Goal: Transaction & Acquisition: Purchase product/service

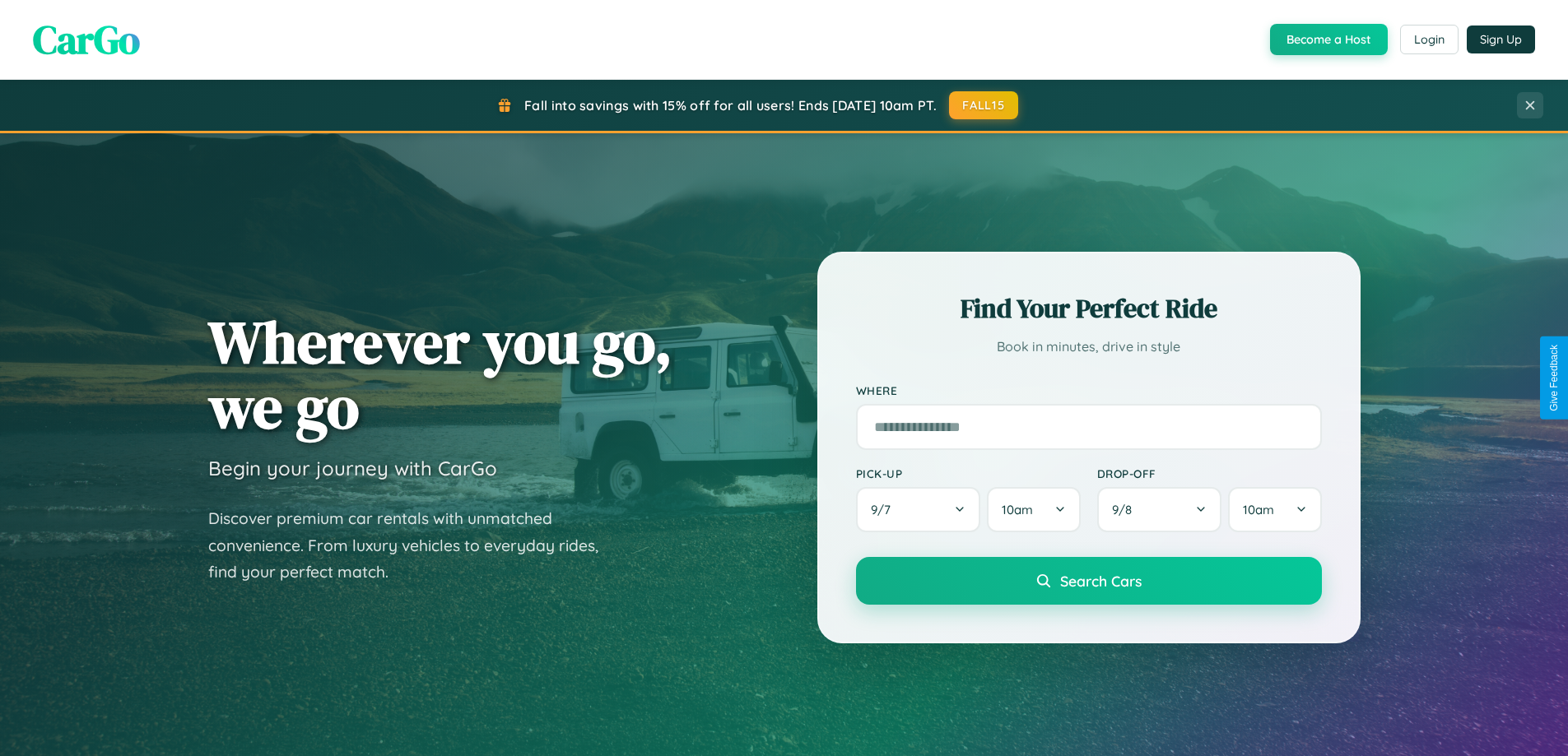
scroll to position [48, 0]
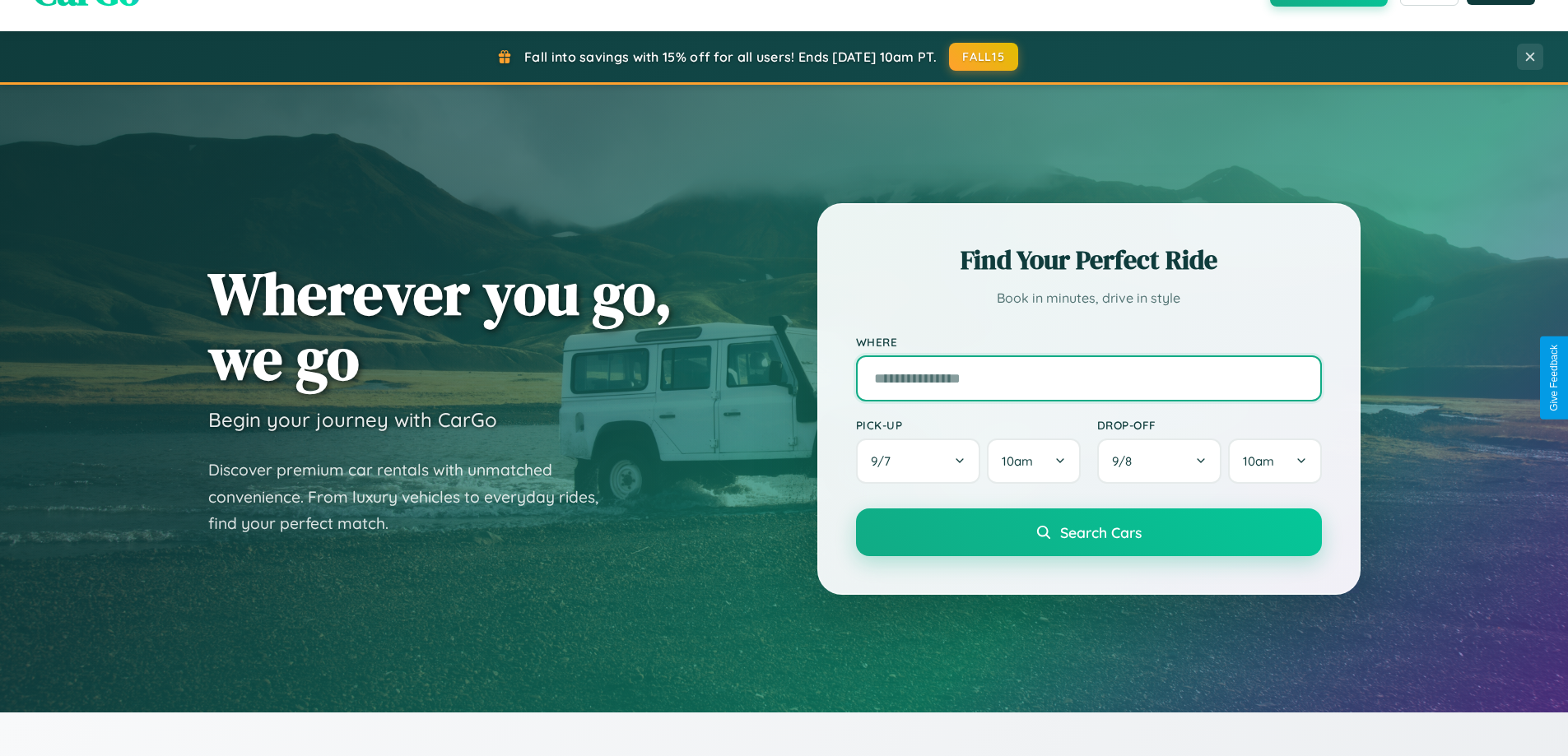
click at [1088, 378] on input "text" at bounding box center [1088, 379] width 465 height 46
type input "**********"
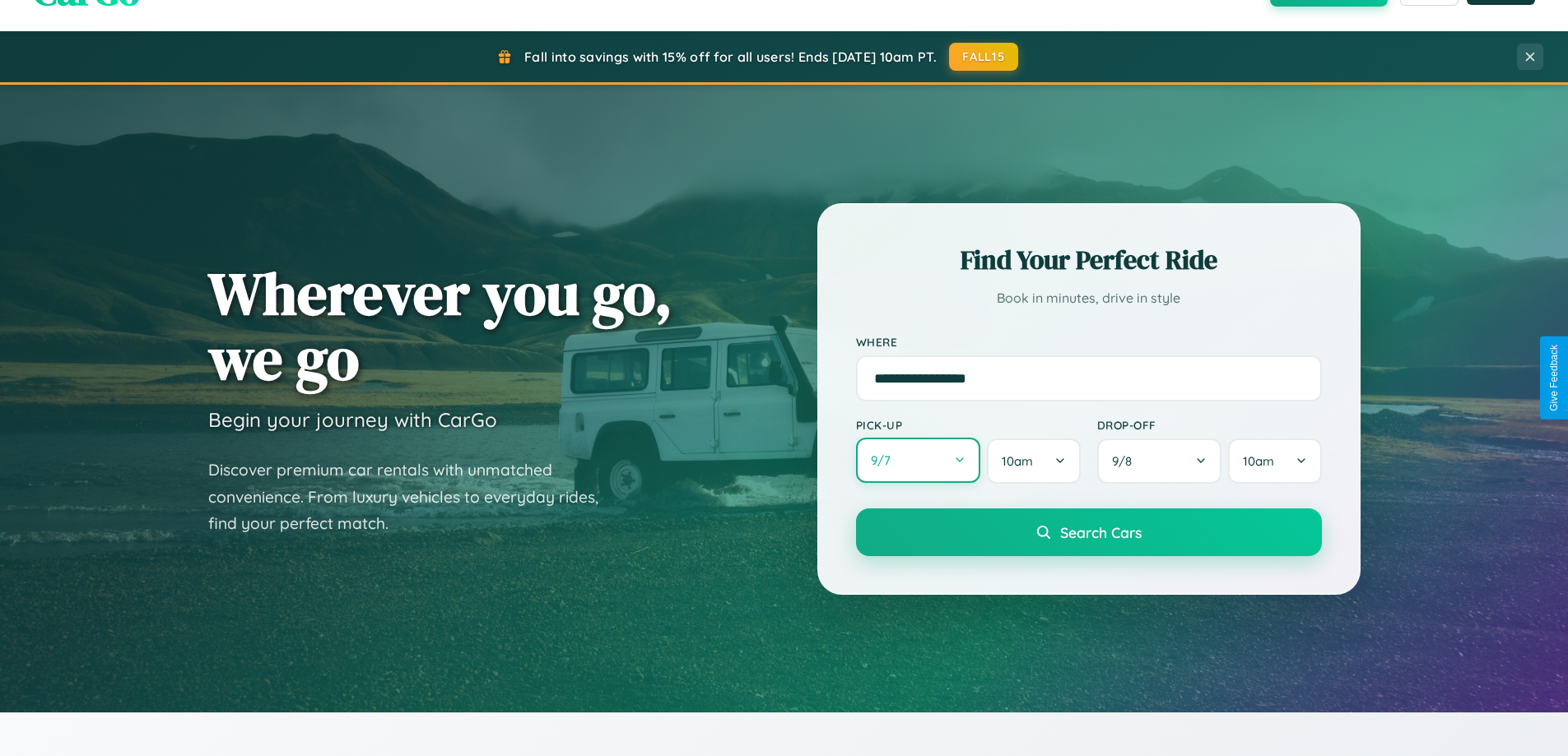
click at [918, 461] on button "9 / 7" at bounding box center [918, 460] width 125 height 46
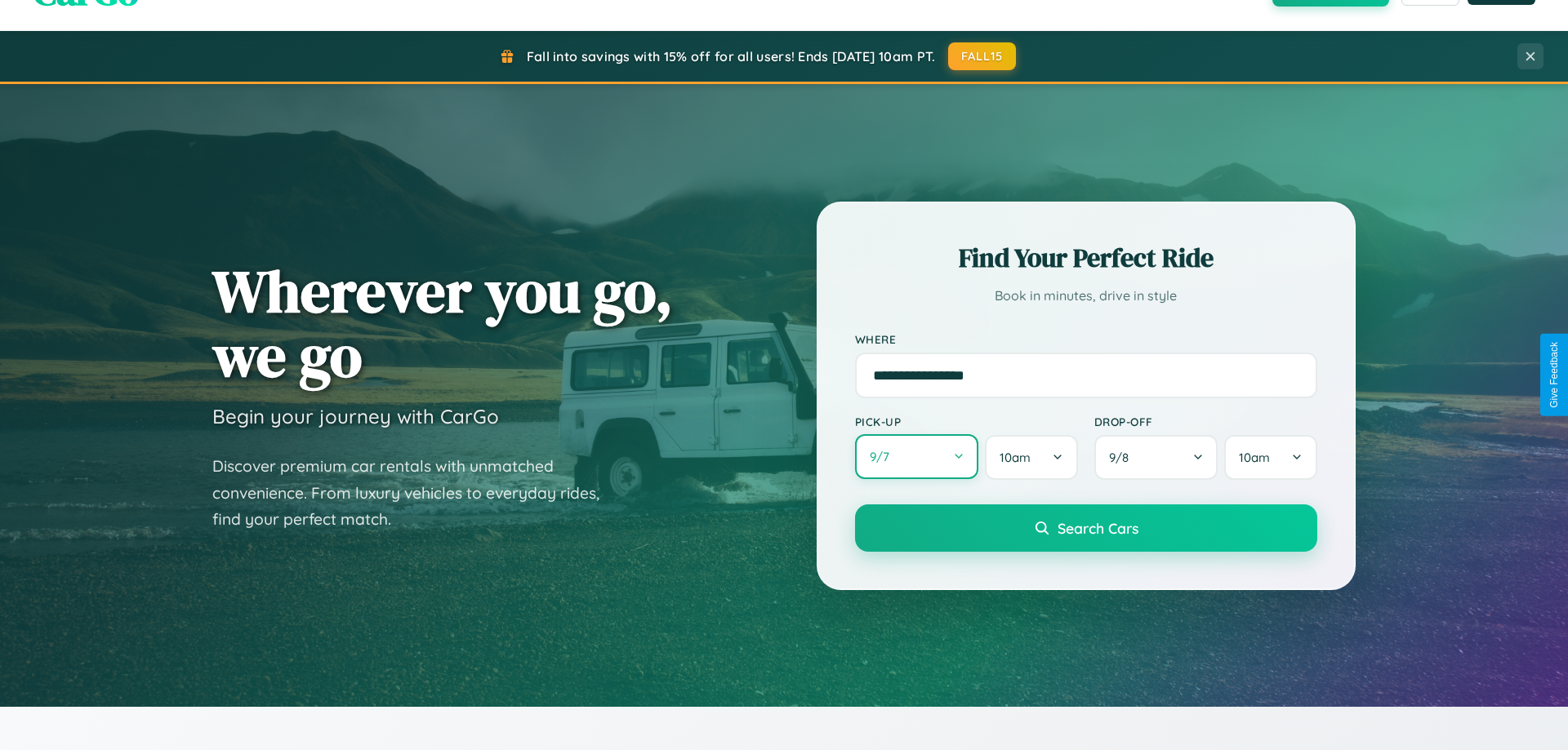
select select "*"
select select "****"
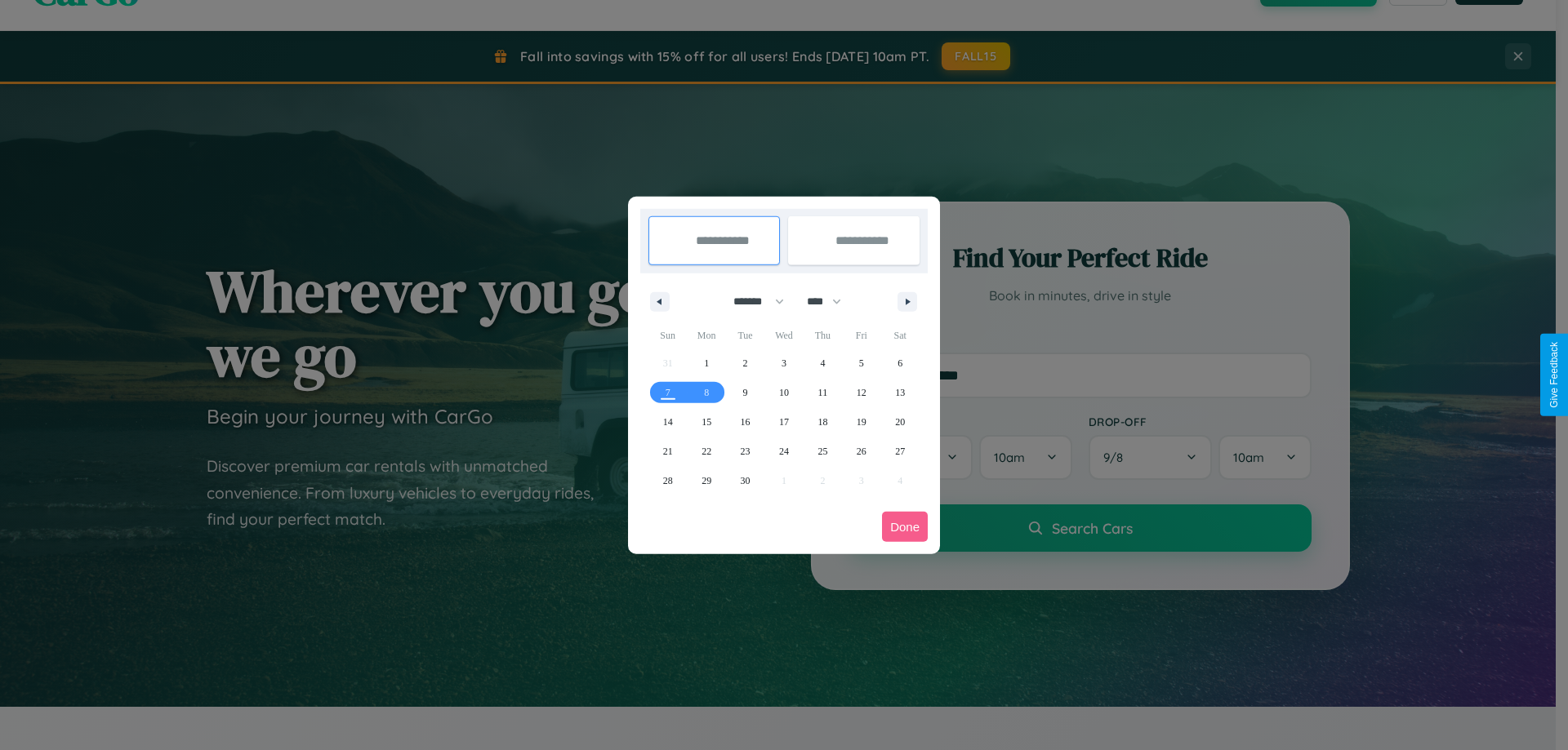
drag, startPoint x: 751, startPoint y: 301, endPoint x: 784, endPoint y: 327, distance: 42.0
click at [751, 301] on select "******* ******** ***** ***** *** **** **** ****** ********* ******* ******** **…" at bounding box center [756, 301] width 69 height 27
click at [707, 450] on span "22" at bounding box center [706, 451] width 10 height 29
type input "**********"
click at [745, 450] on span "23" at bounding box center [745, 451] width 10 height 29
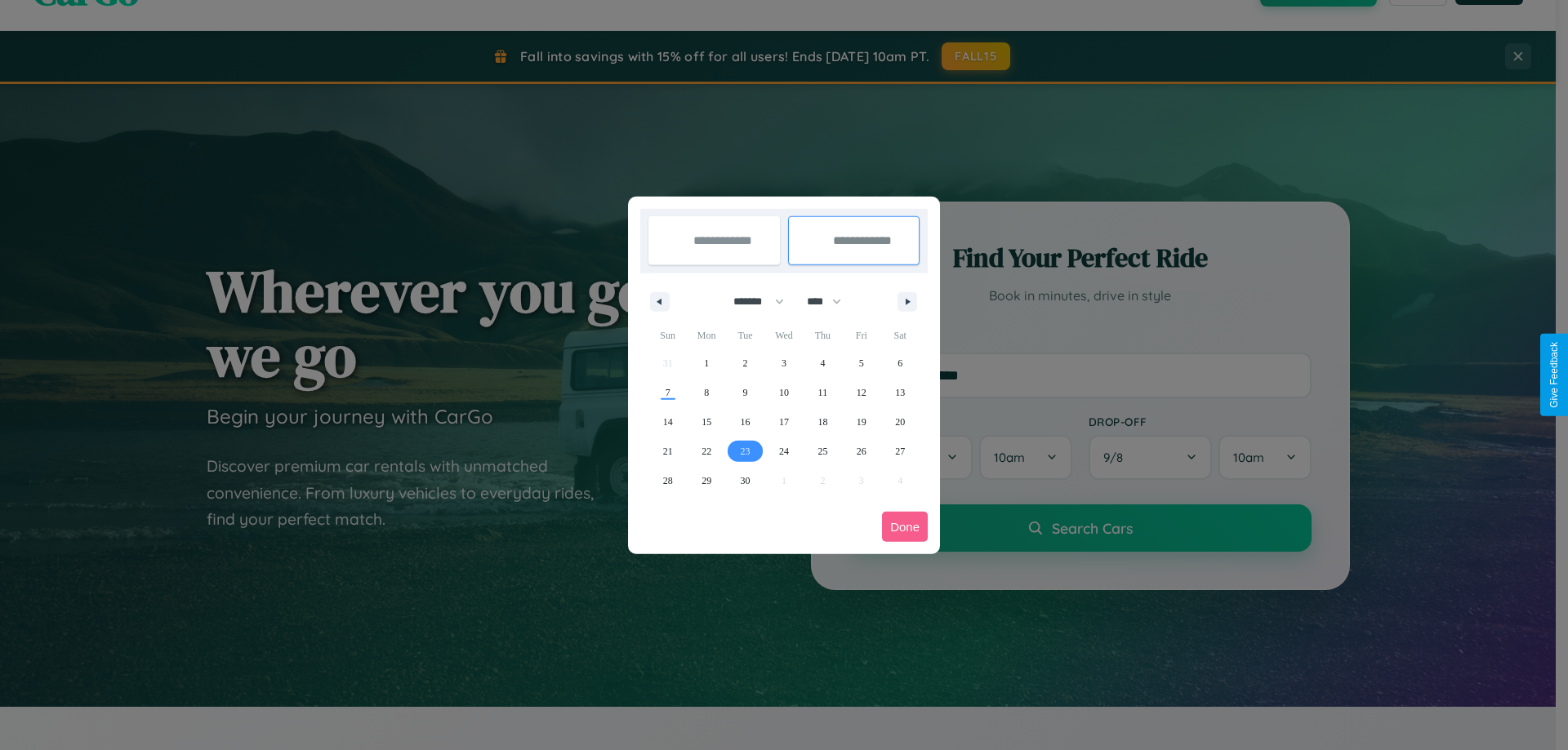
type input "**********"
click at [906, 527] on button "Done" at bounding box center [906, 527] width 46 height 30
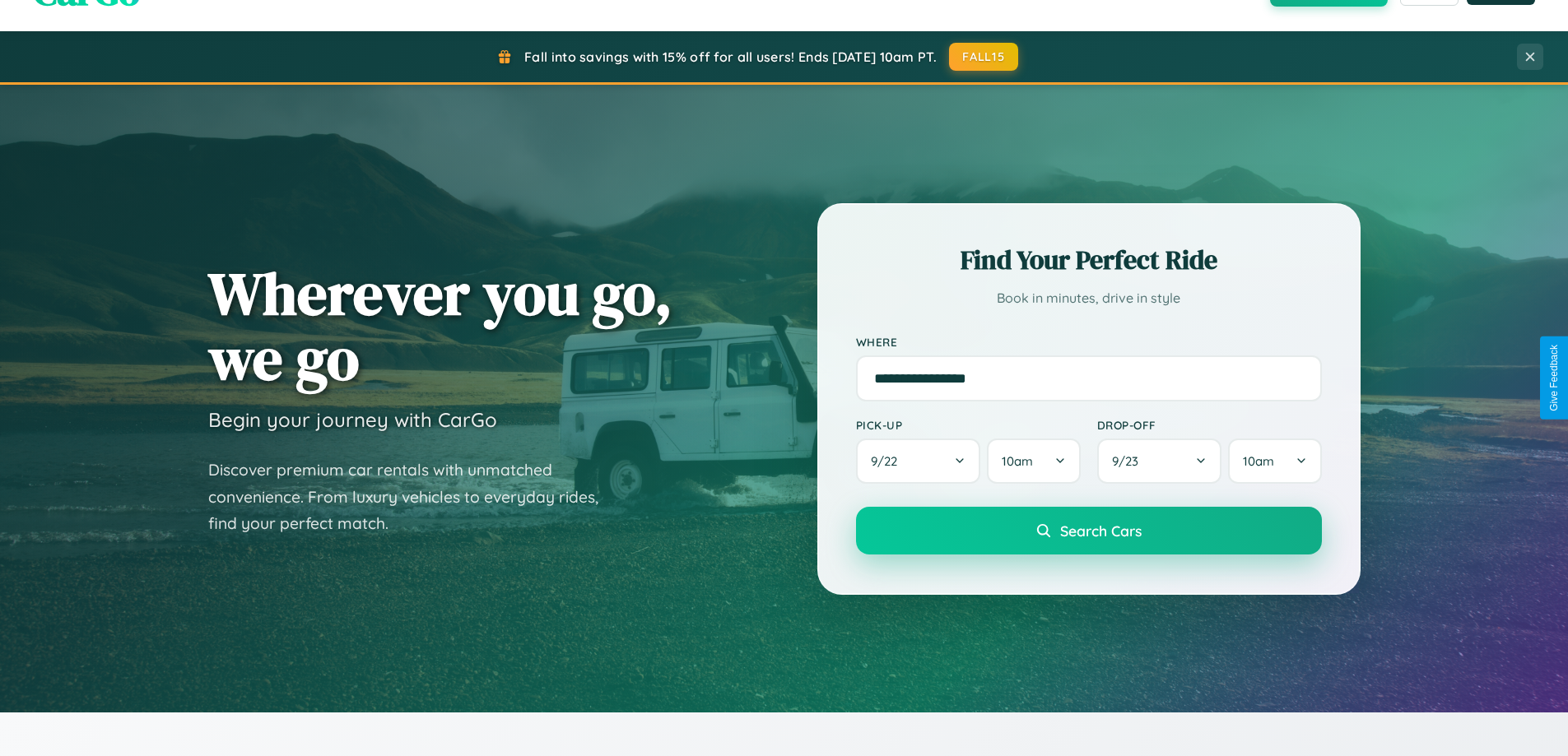
click at [1088, 531] on span "Search Cars" at bounding box center [1100, 531] width 81 height 18
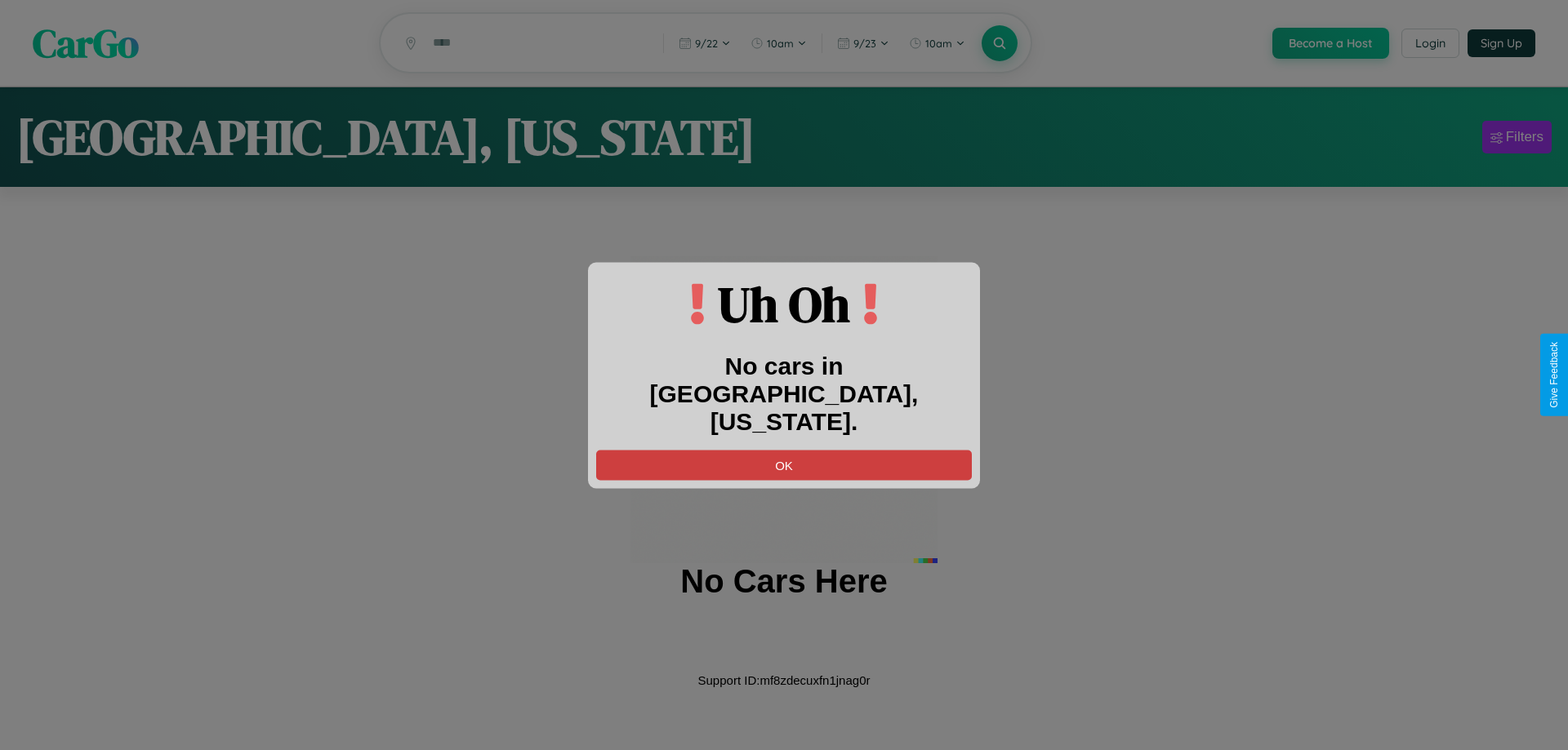
click at [784, 449] on button "OK" at bounding box center [784, 465] width 376 height 30
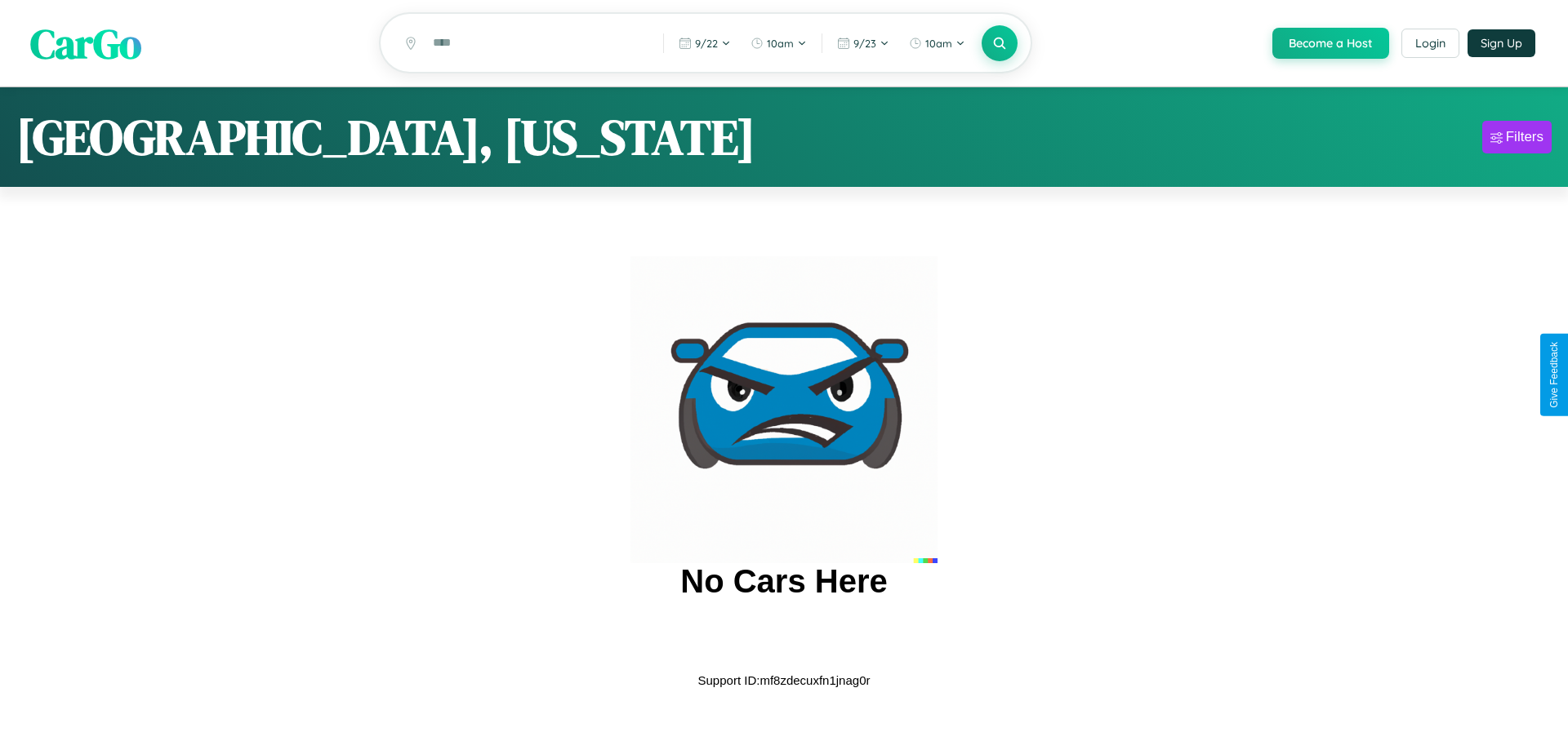
click at [86, 44] on span "CarGo" at bounding box center [85, 43] width 111 height 57
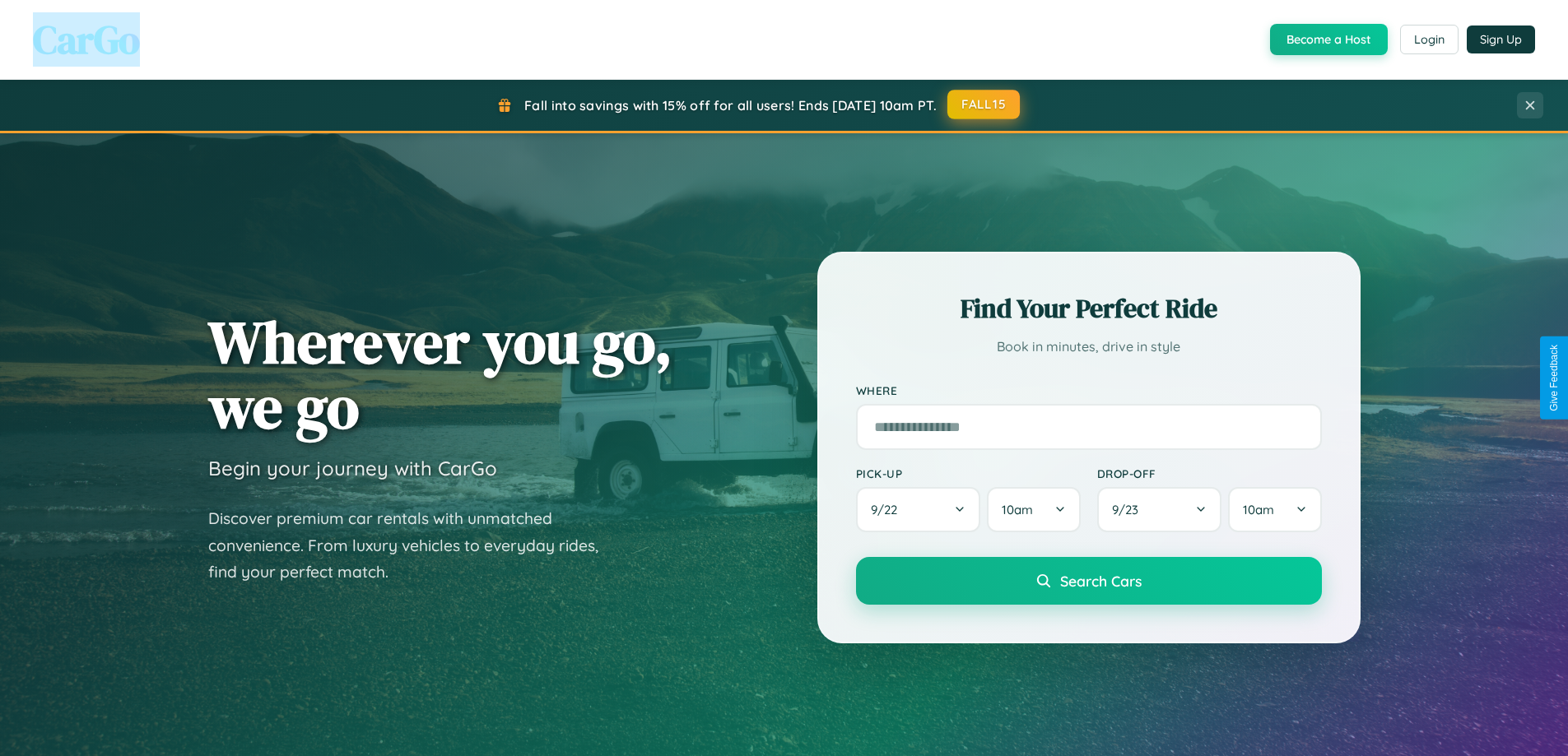
click at [985, 105] on button "FALL15" at bounding box center [983, 104] width 72 height 29
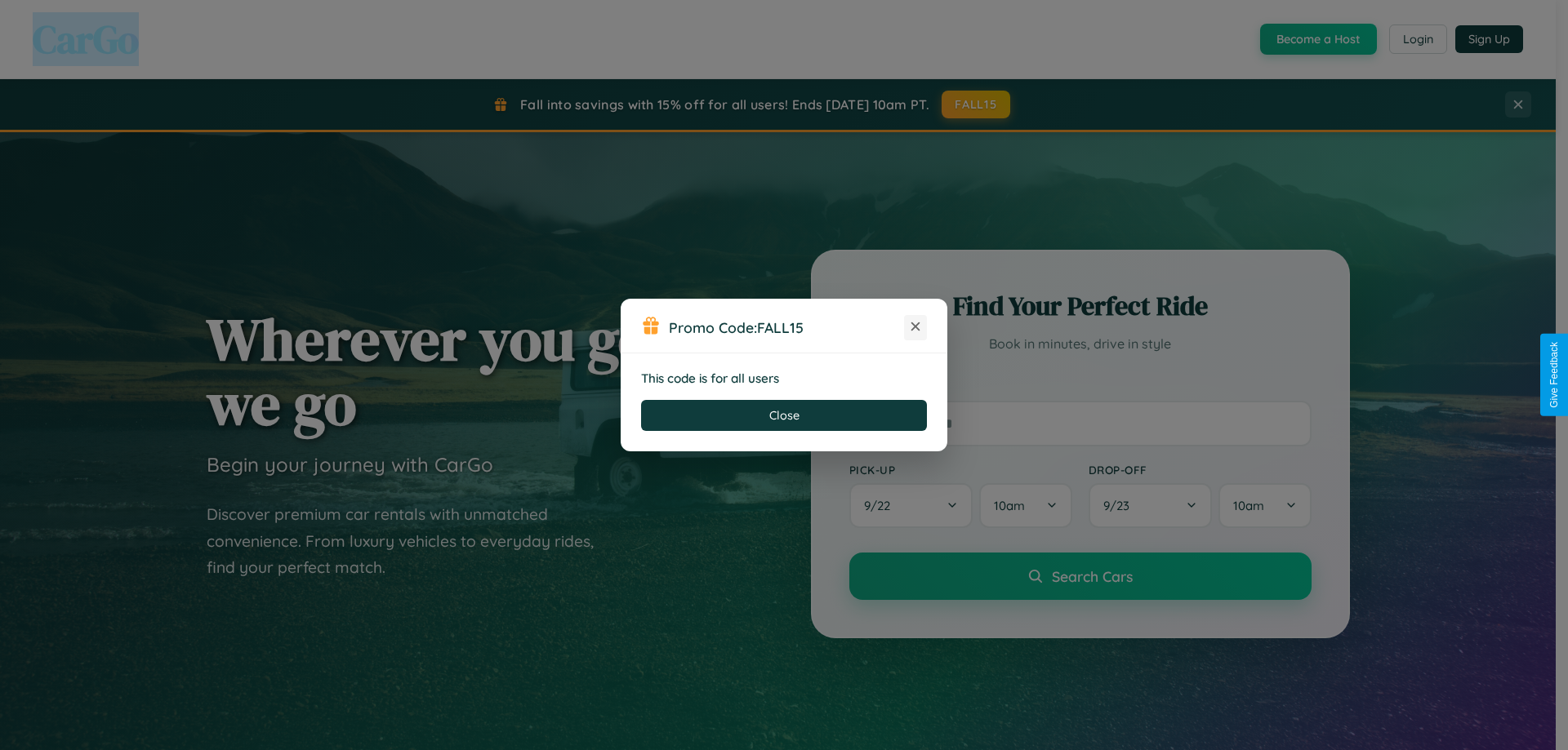
click at [915, 327] on icon at bounding box center [915, 326] width 16 height 16
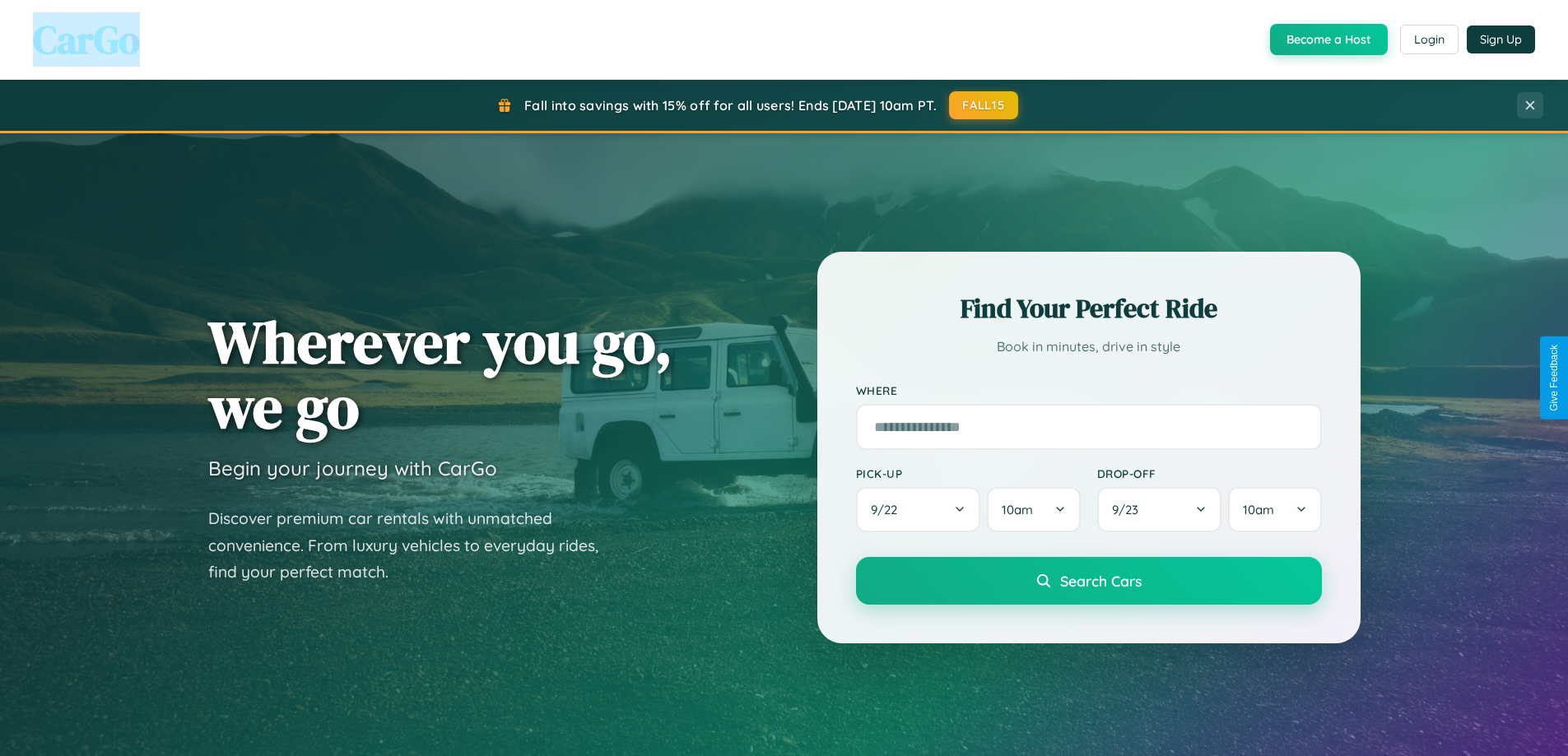
scroll to position [2644, 0]
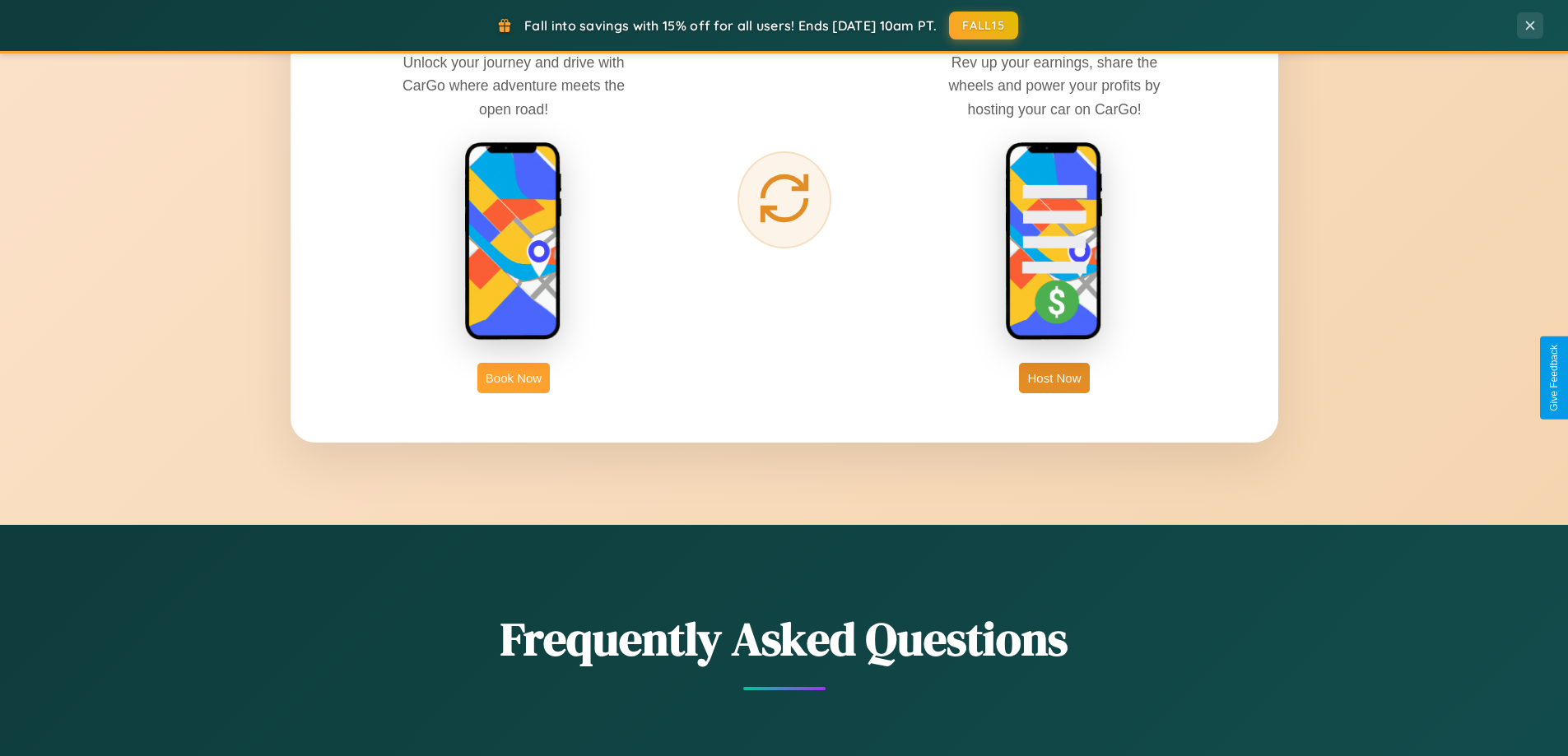
click at [514, 378] on button "Book Now" at bounding box center [513, 378] width 72 height 30
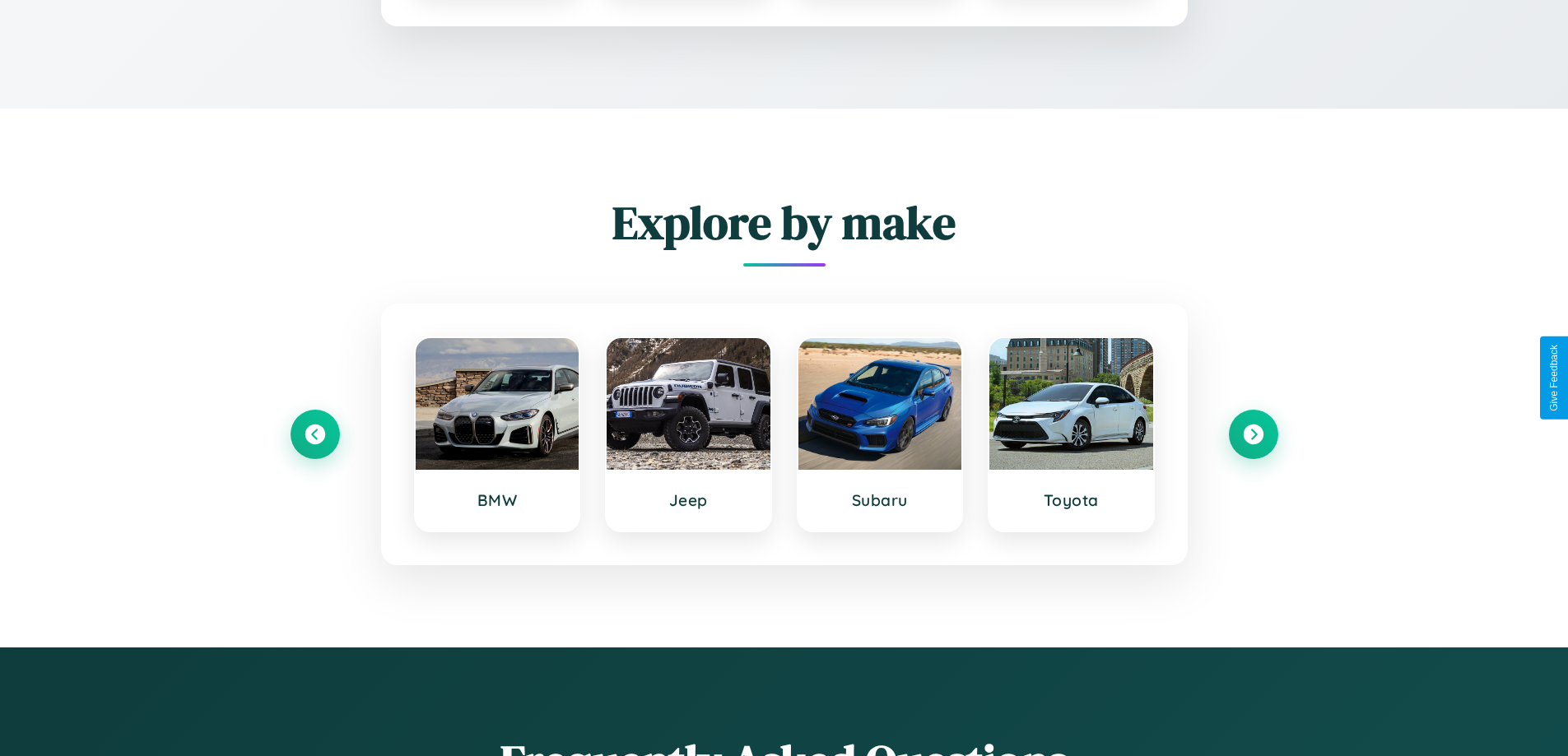
scroll to position [1372, 0]
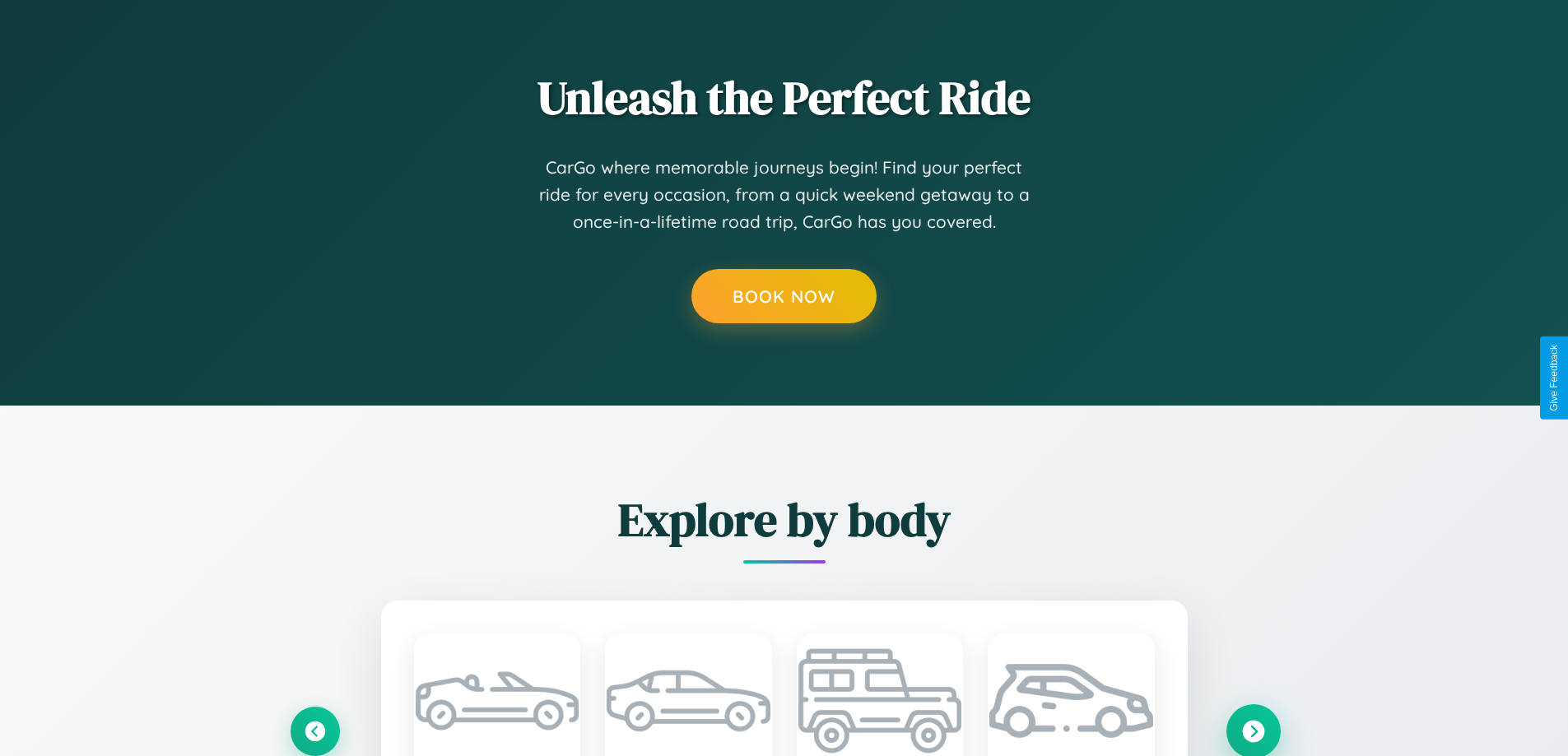
click at [1253, 730] on icon at bounding box center [1253, 731] width 22 height 22
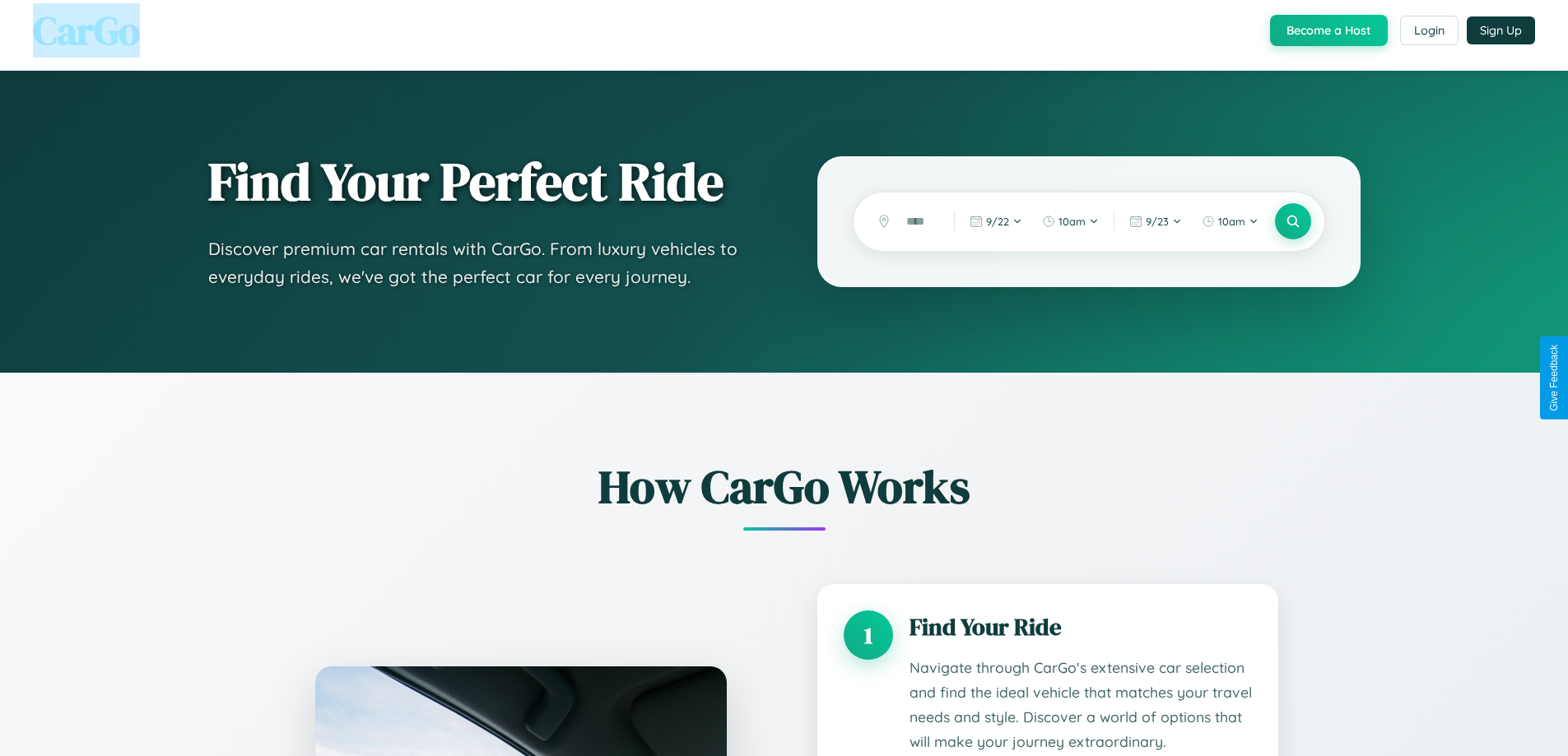
scroll to position [0, 0]
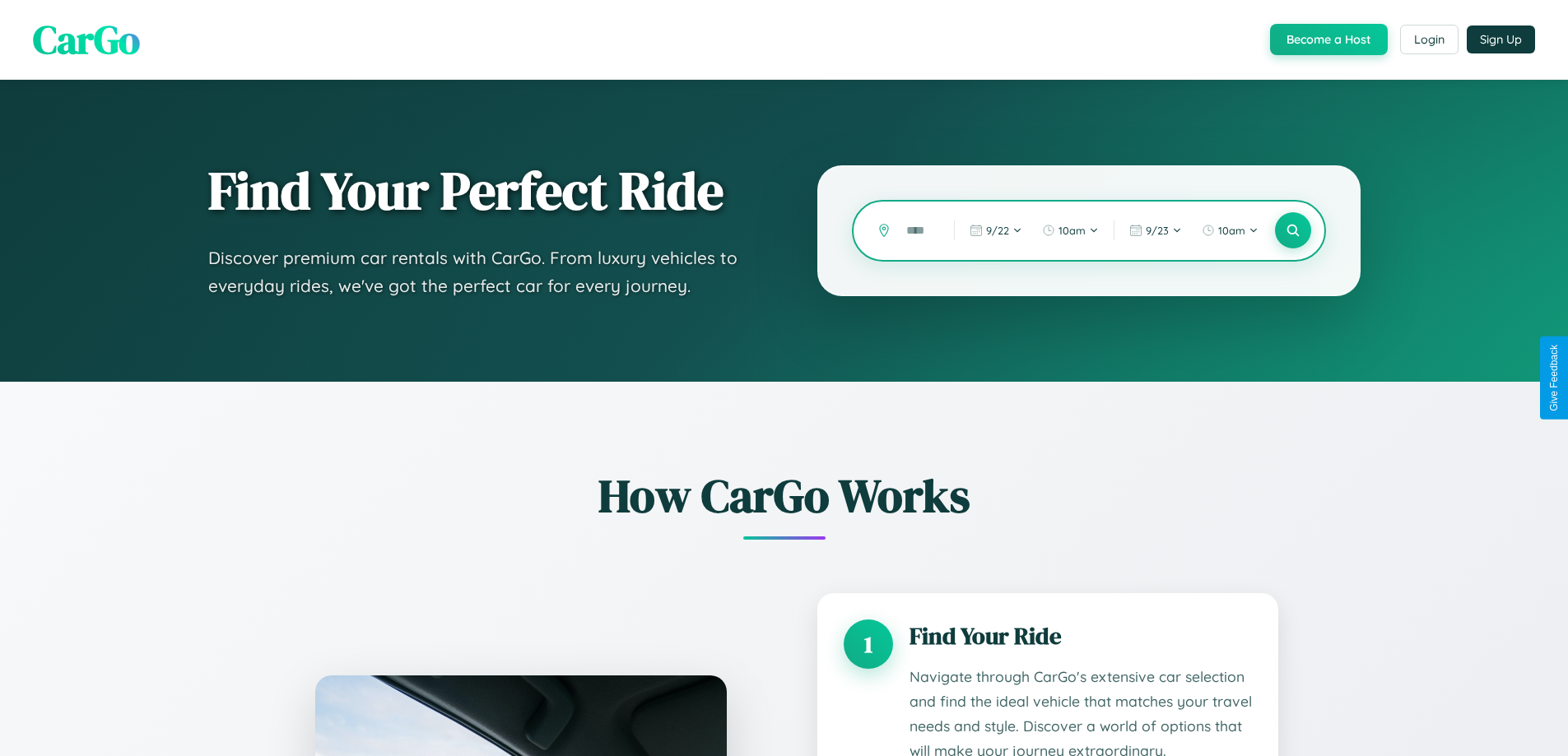
click at [918, 231] on input "text" at bounding box center [918, 231] width 39 height 29
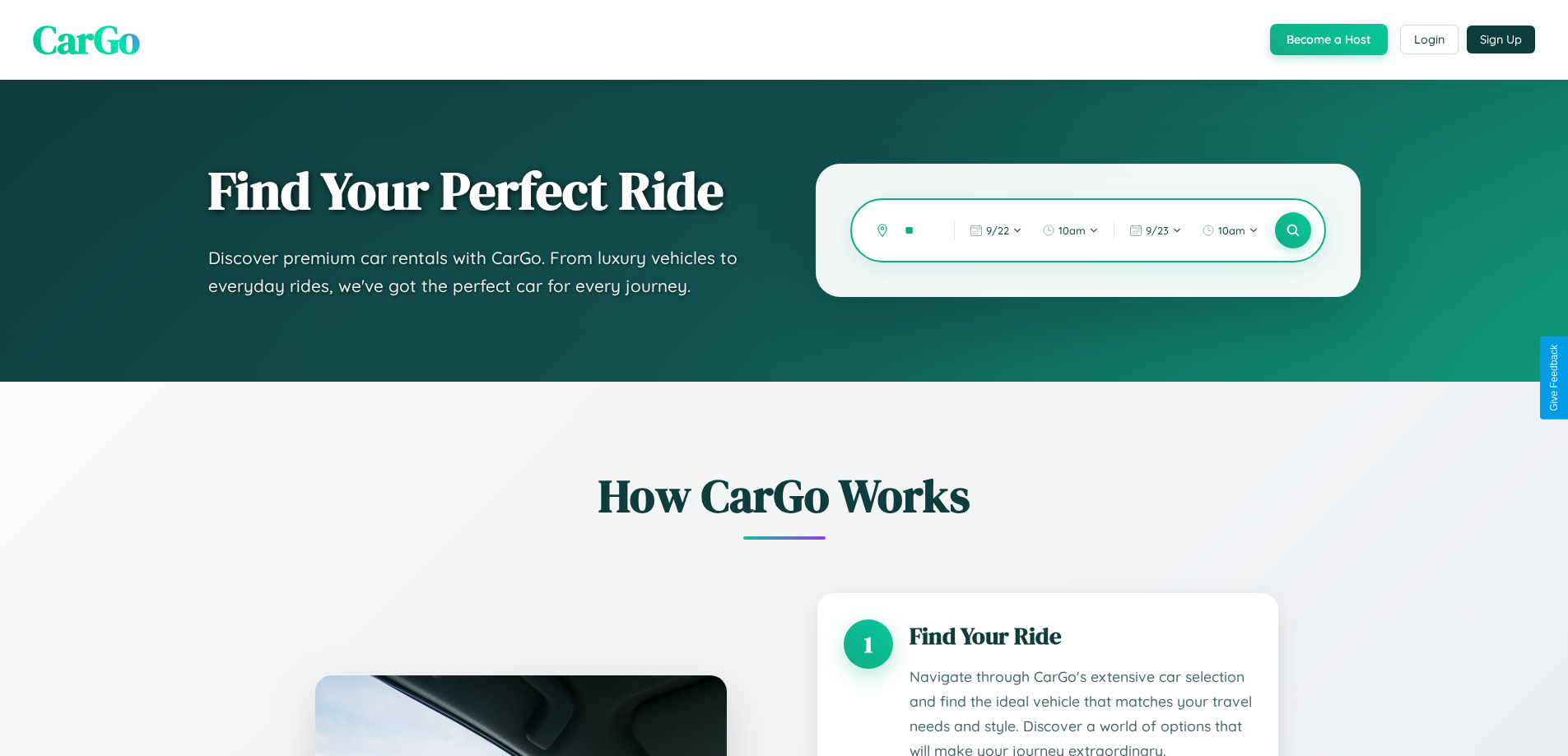
type input "*"
type input "******"
click at [1292, 231] on icon at bounding box center [1292, 231] width 15 height 15
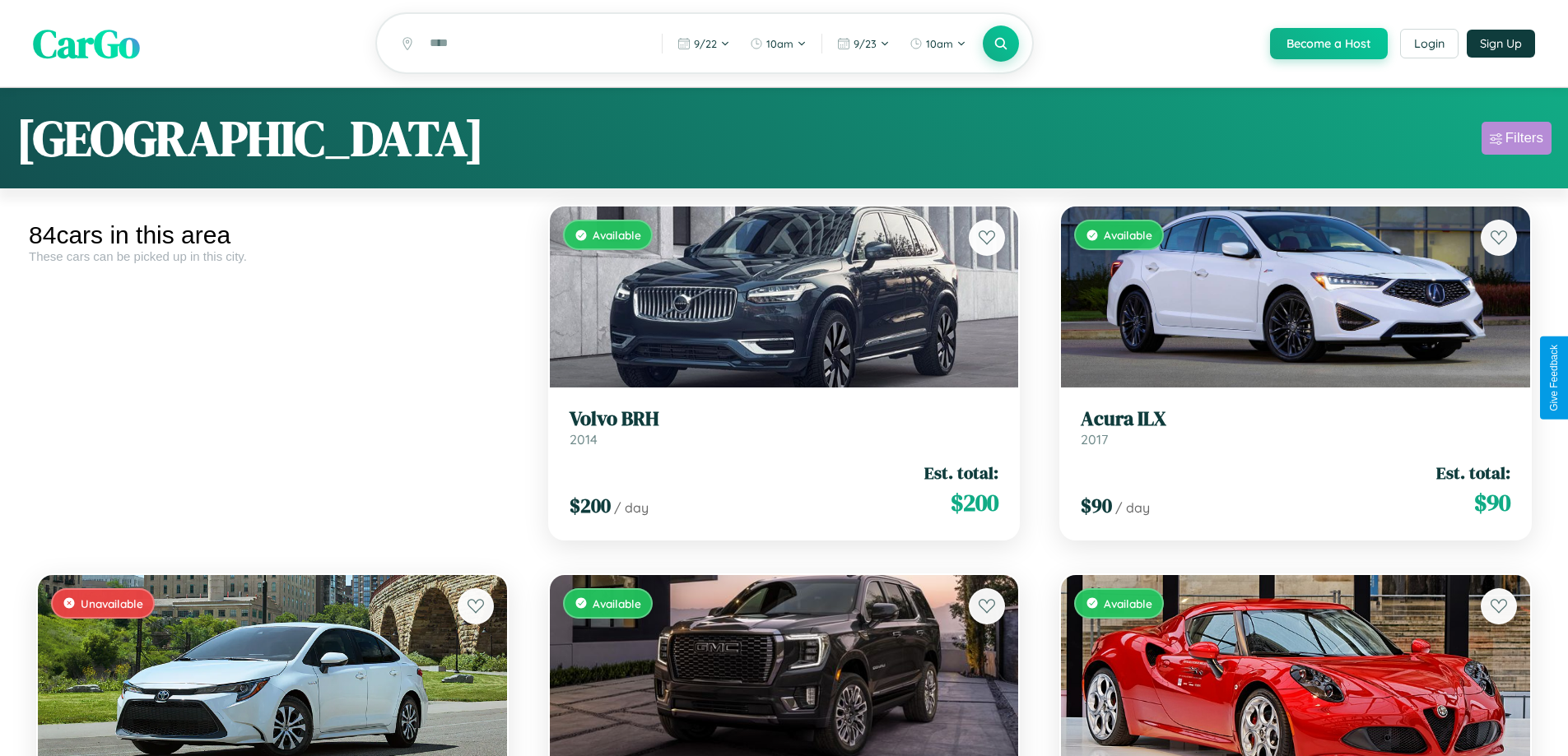
click at [1516, 140] on div "Filters" at bounding box center [1524, 139] width 38 height 16
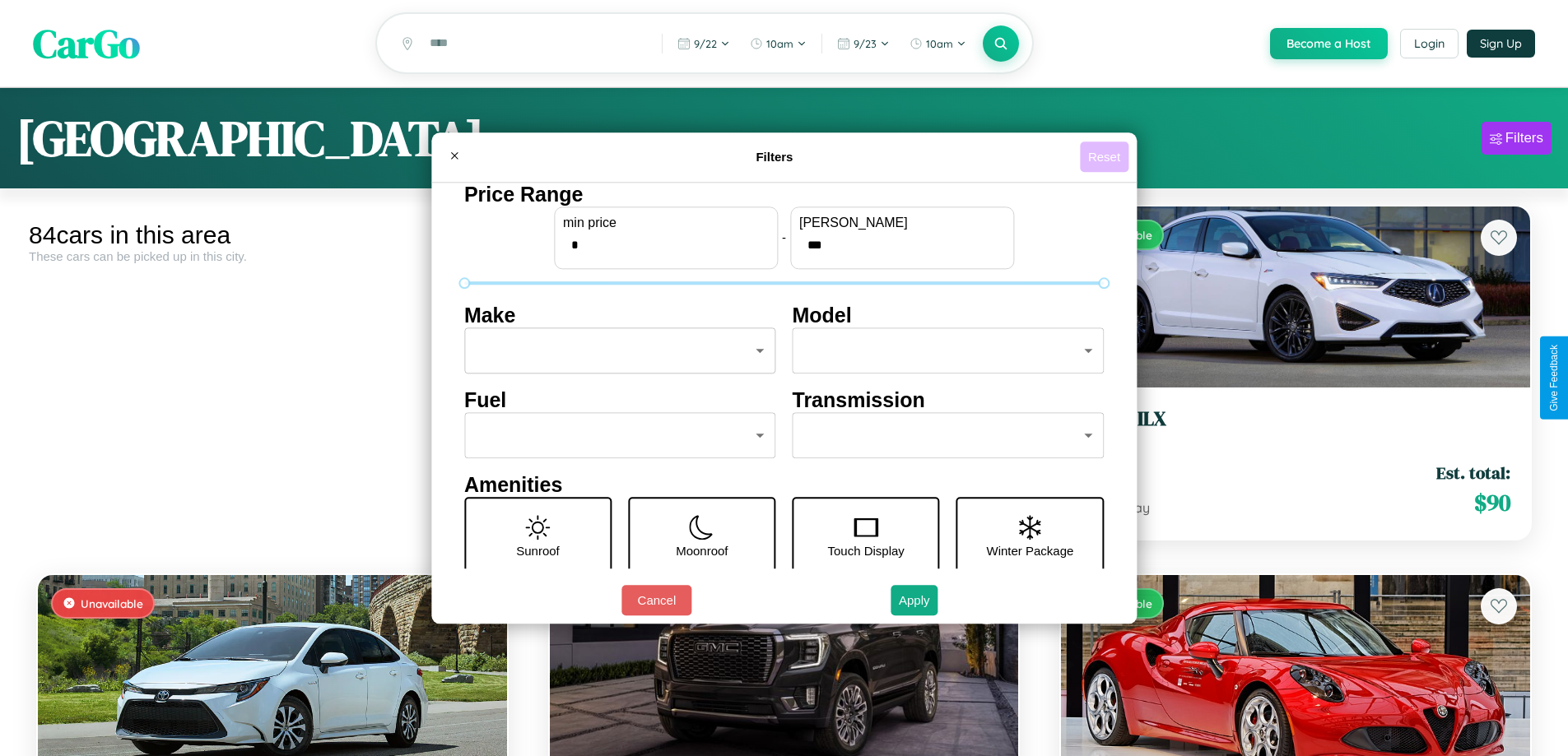
click at [1106, 156] on button "Reset" at bounding box center [1103, 156] width 48 height 30
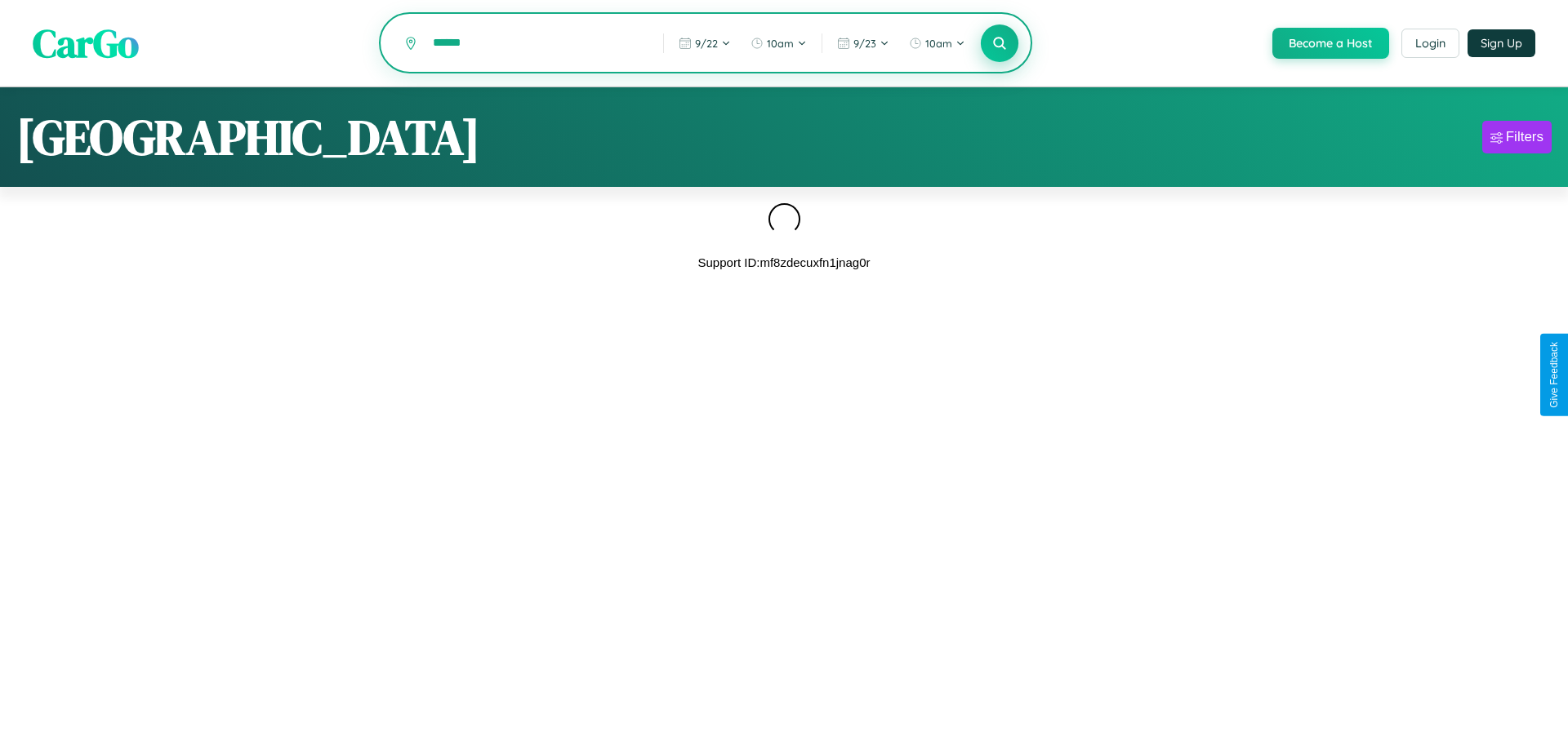
type input "******"
click at [999, 44] on icon at bounding box center [999, 43] width 15 height 15
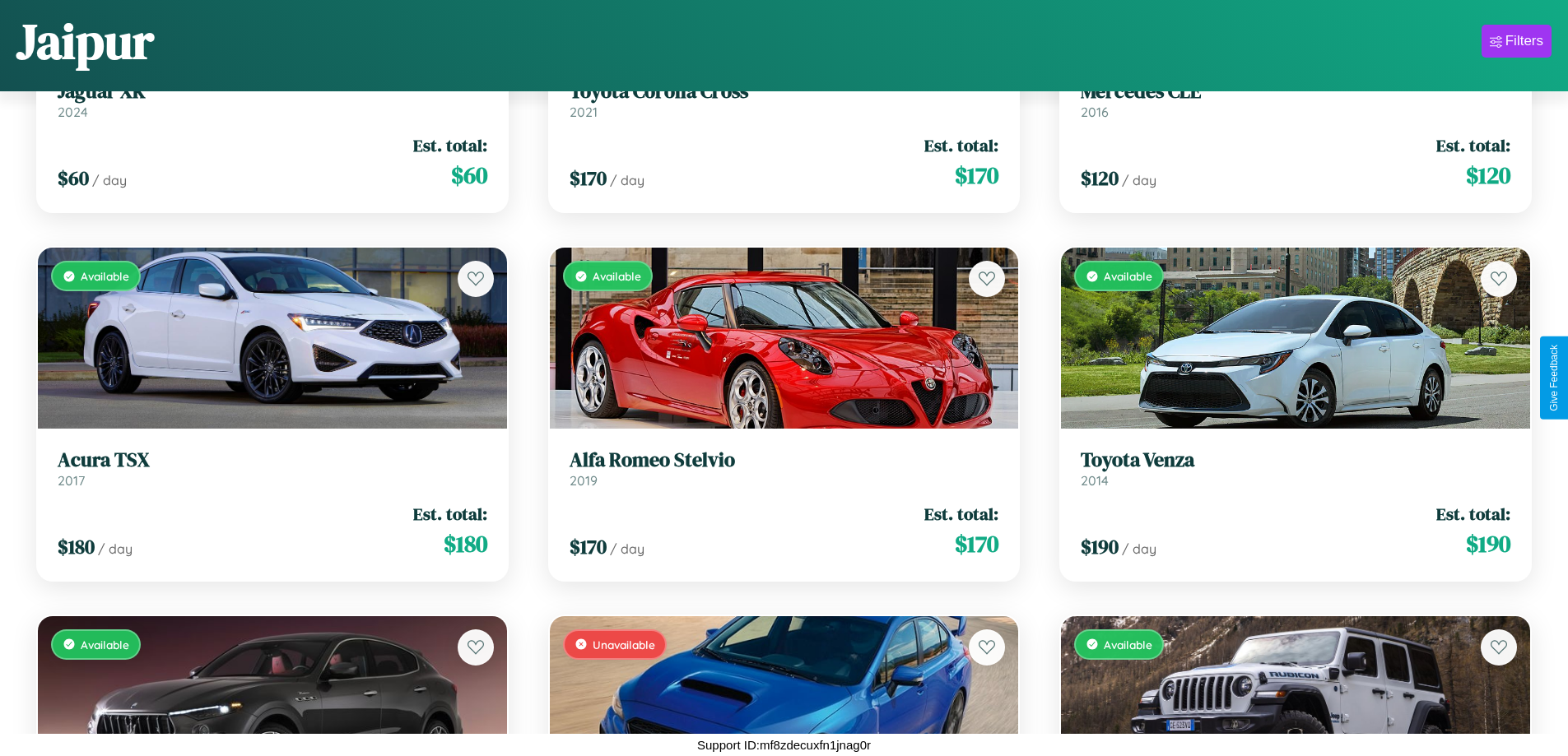
scroll to position [5022, 0]
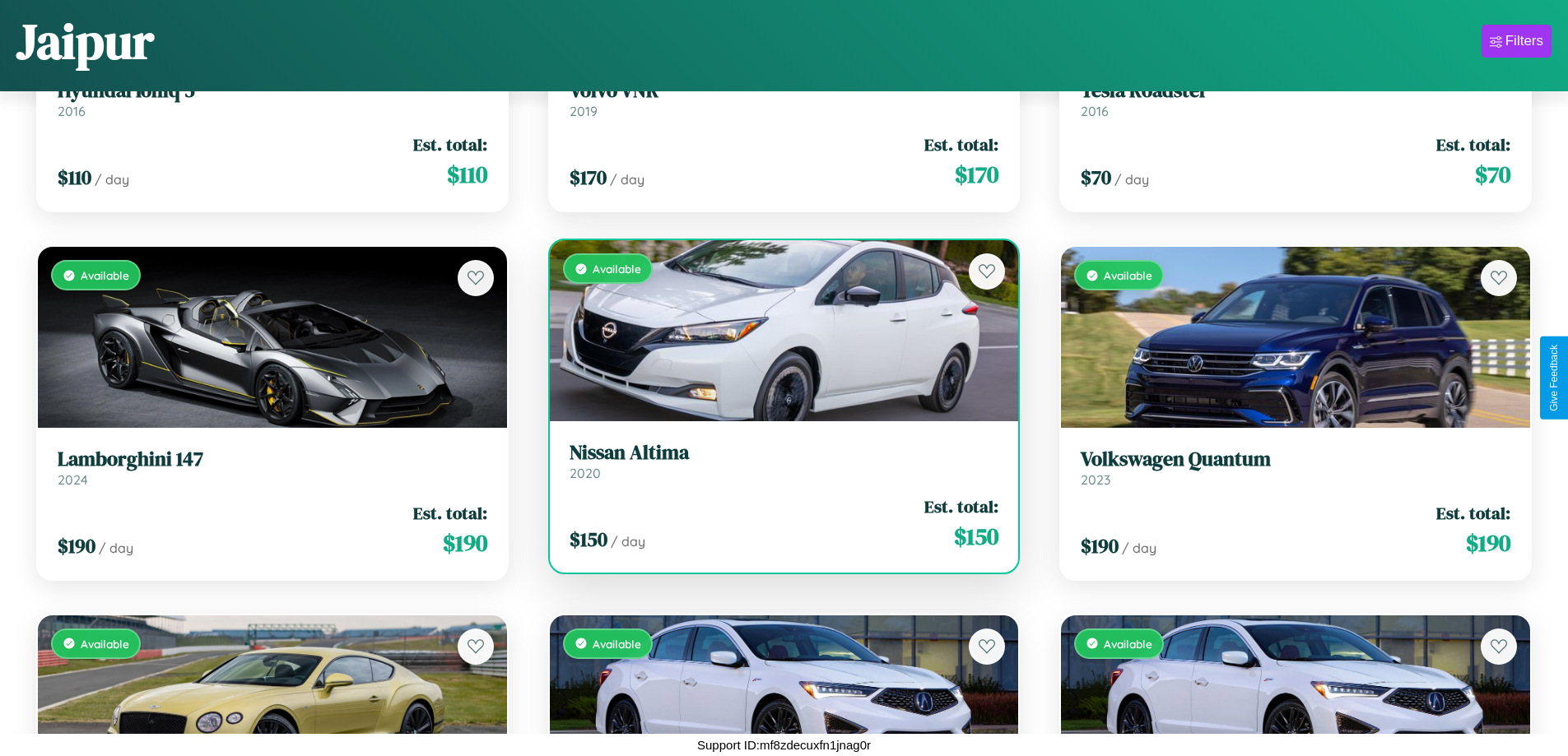
click at [776, 467] on link "Nissan Altima 2020" at bounding box center [784, 461] width 430 height 40
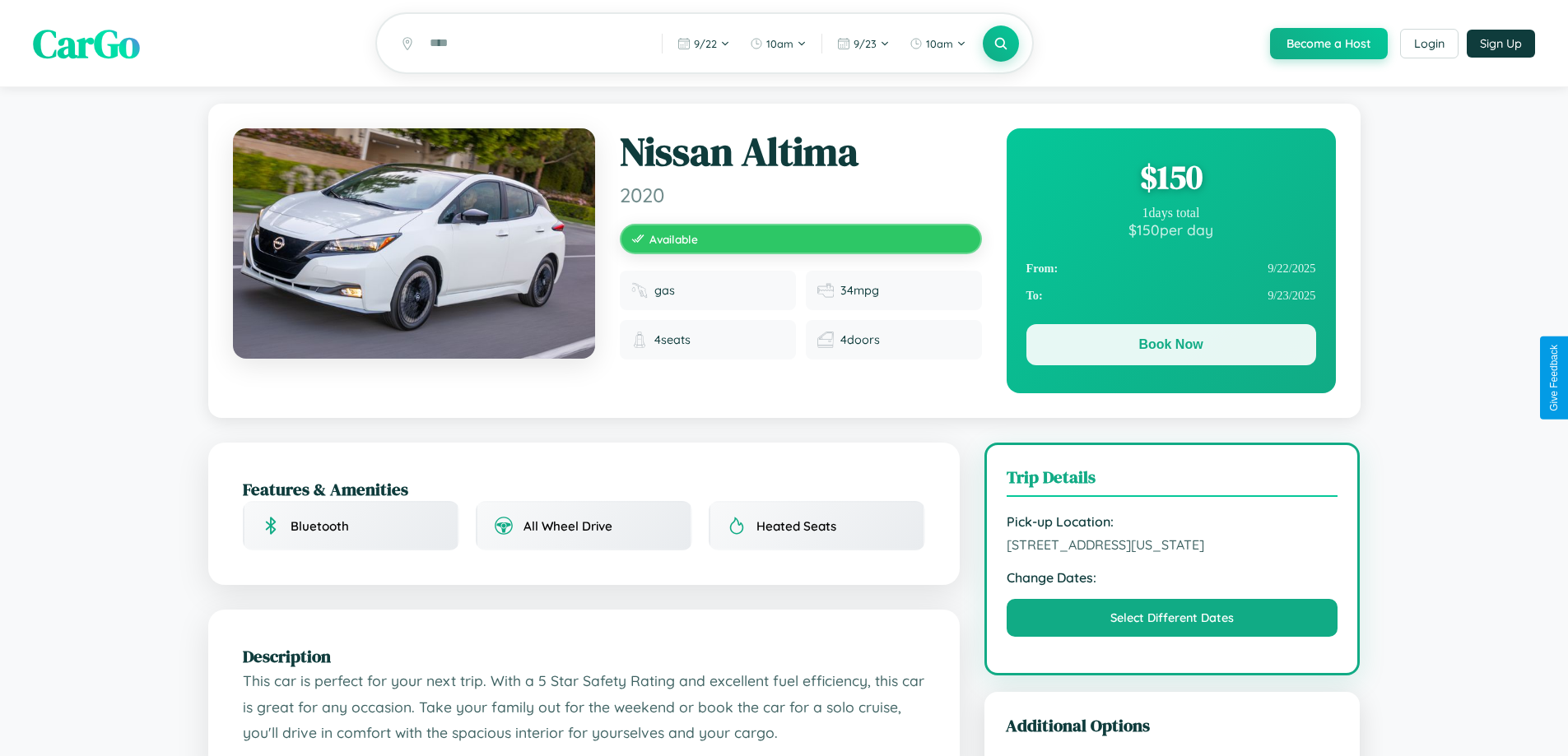
click at [1170, 349] on button "Book Now" at bounding box center [1171, 345] width 289 height 41
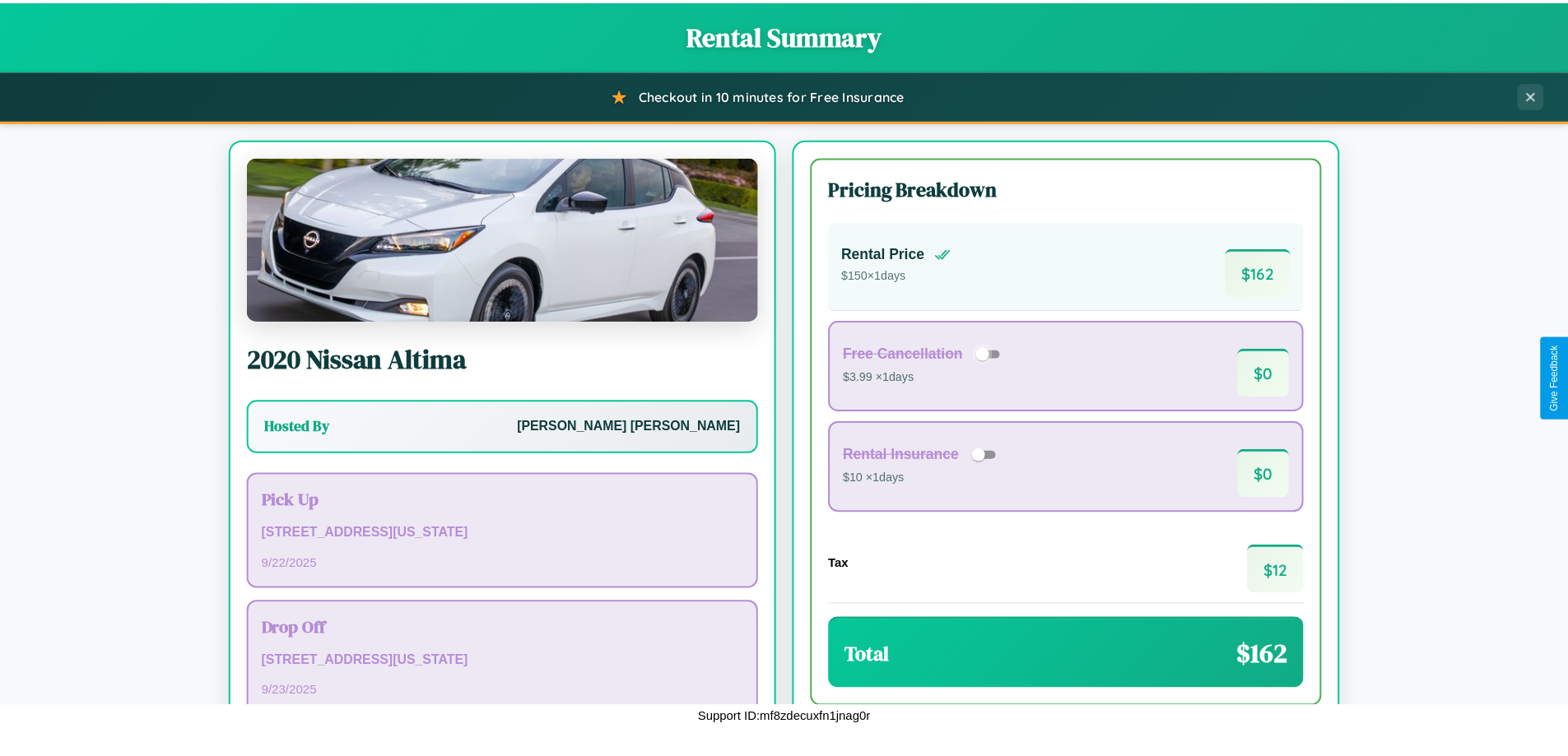
scroll to position [113, 0]
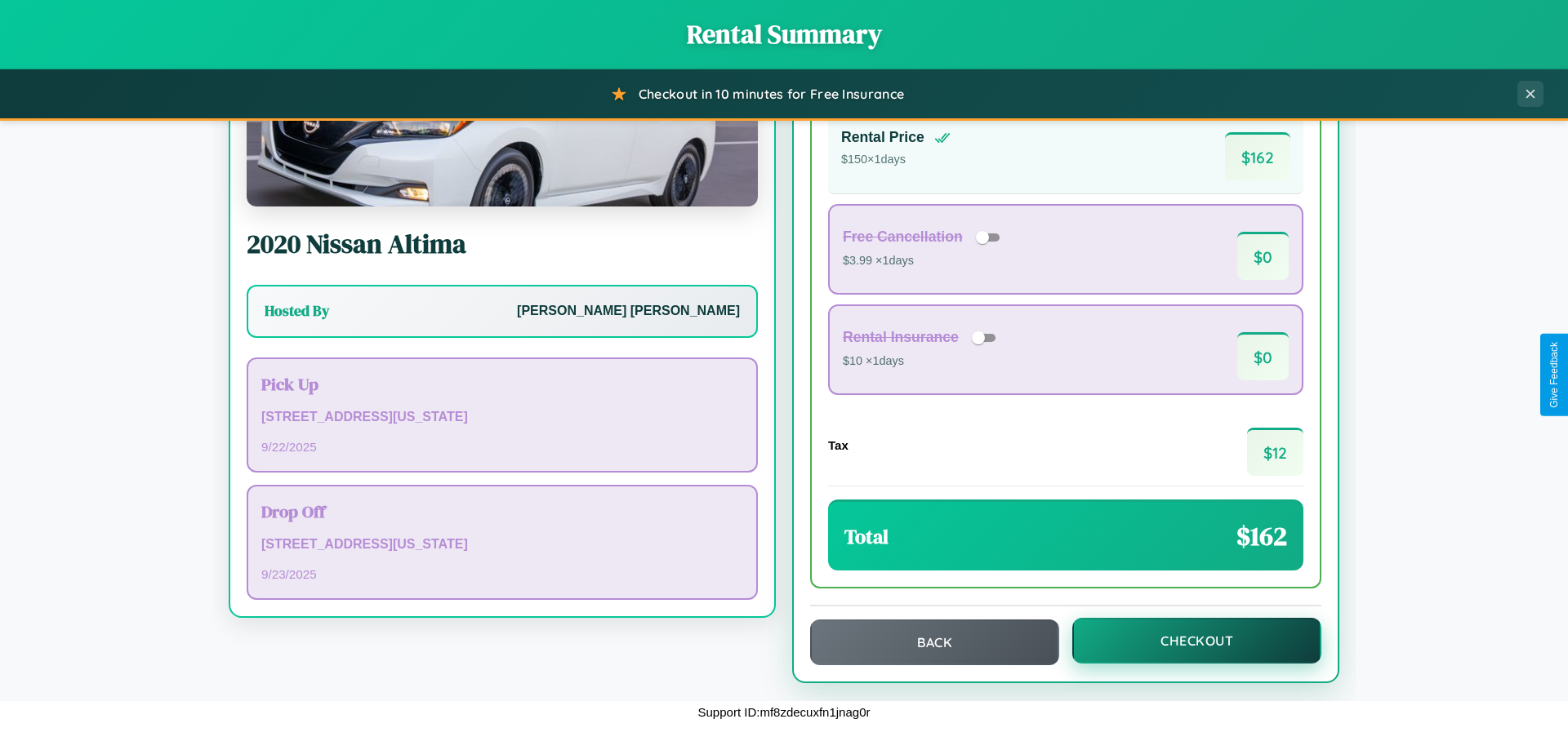
click at [1186, 641] on button "Checkout" at bounding box center [1196, 641] width 249 height 46
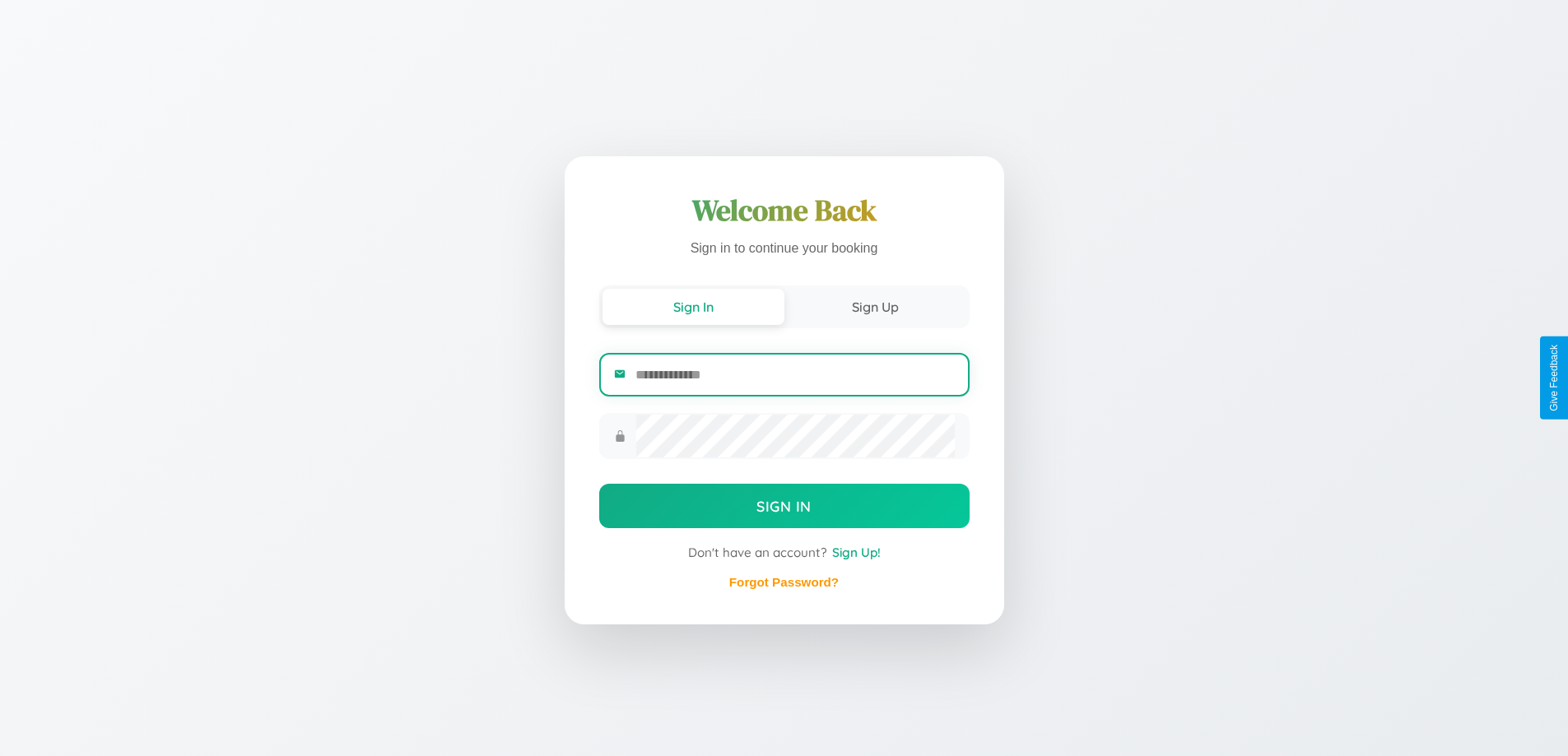
click at [794, 377] on input "email" at bounding box center [794, 374] width 318 height 40
